Goal: Consume media (video, audio)

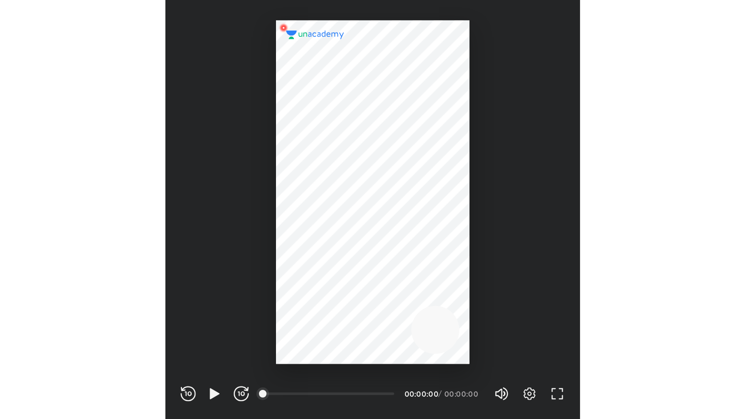
scroll to position [322, 318]
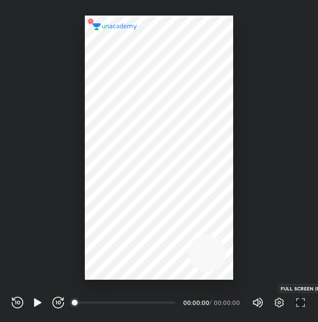
click at [295, 301] on icon "button" at bounding box center [301, 302] width 12 height 12
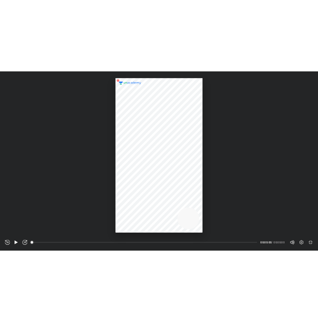
scroll to position [419, 745]
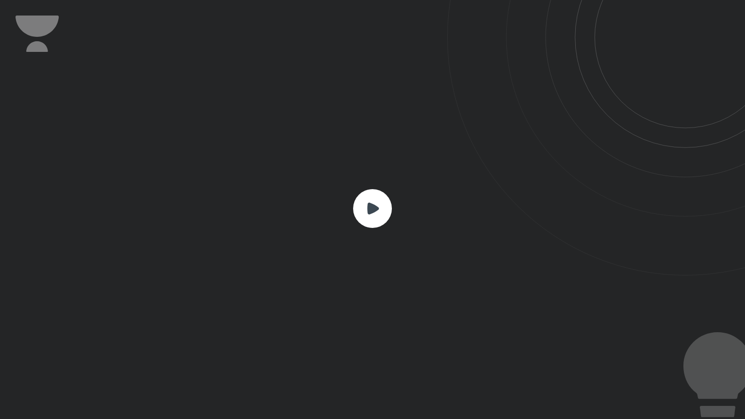
click at [318, 185] on div at bounding box center [372, 209] width 745 height 419
click at [318, 198] on rect at bounding box center [372, 208] width 39 height 39
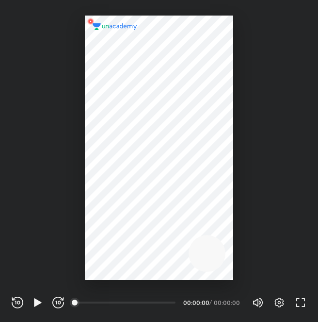
scroll to position [322, 318]
click at [35, 303] on icon "button" at bounding box center [37, 302] width 7 height 8
click at [159, 304] on div "00:00" at bounding box center [126, 302] width 100 height 10
drag, startPoint x: 99, startPoint y: 304, endPoint x: 194, endPoint y: 292, distance: 95.9
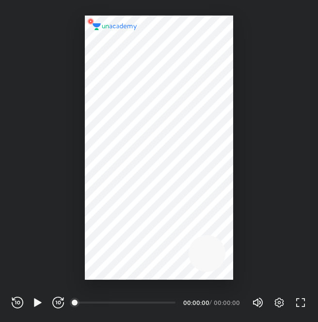
click at [194, 292] on div "REWIND (J) PLAY (K) FORWARD (L) 00:00 00:00:00 / 00:00:00 Volume (M) 100% Setti…" at bounding box center [159, 300] width 318 height 42
drag, startPoint x: 75, startPoint y: 301, endPoint x: 138, endPoint y: 301, distance: 63.6
click at [138, 301] on div "00:00" at bounding box center [126, 302] width 100 height 2
click at [45, 300] on div "REWIND (J) PLAY (K) FORWARD (L)" at bounding box center [38, 302] width 52 height 12
click at [63, 301] on icon "button" at bounding box center [58, 302] width 12 height 12
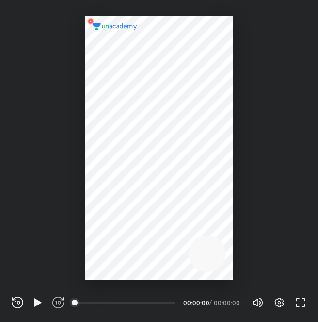
click at [63, 301] on icon "button" at bounding box center [58, 302] width 12 height 12
click at [35, 303] on icon "button" at bounding box center [37, 302] width 7 height 8
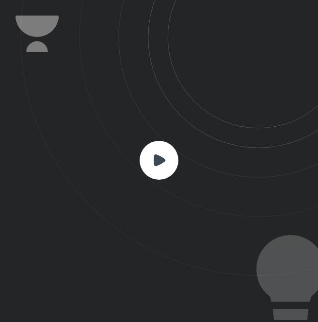
click at [163, 159] on icon at bounding box center [160, 160] width 12 height 12
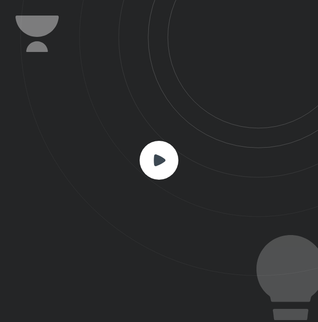
click at [163, 159] on icon at bounding box center [160, 160] width 12 height 12
click at [154, 165] on rect at bounding box center [159, 160] width 39 height 39
